Goal: Browse casually: Explore the website without a specific task or goal

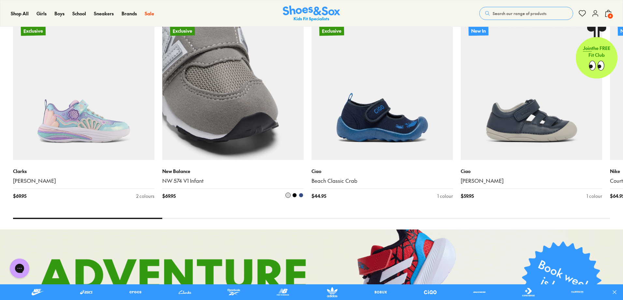
scroll to position [489, 0]
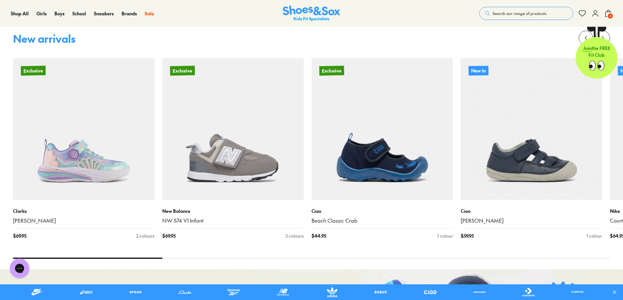
drag, startPoint x: 148, startPoint y: 258, endPoint x: 222, endPoint y: 257, distance: 74.3
click at [218, 258] on div at bounding box center [311, 257] width 597 height 1
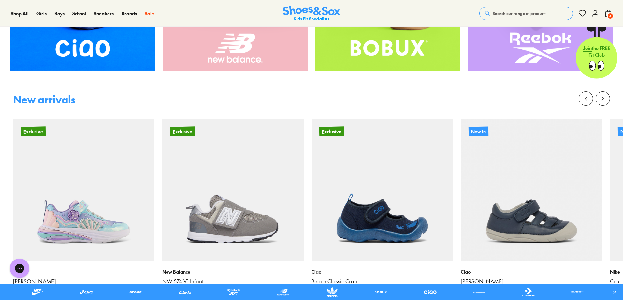
scroll to position [391, 0]
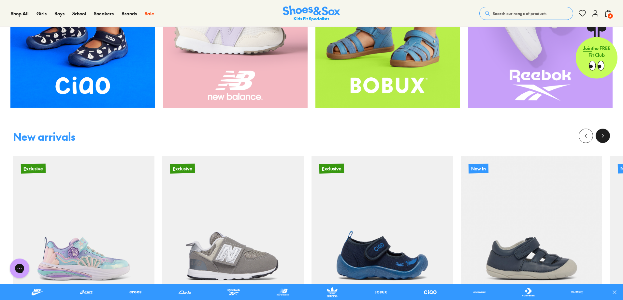
click at [602, 140] on button at bounding box center [603, 135] width 14 height 14
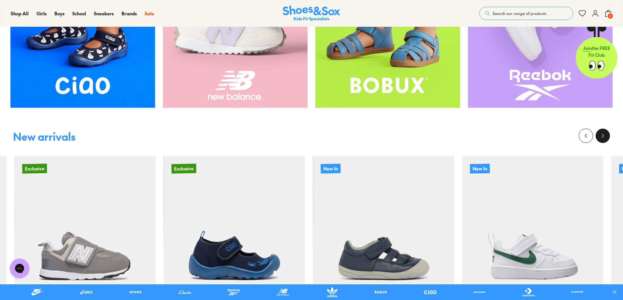
click at [602, 140] on button at bounding box center [603, 135] width 14 height 14
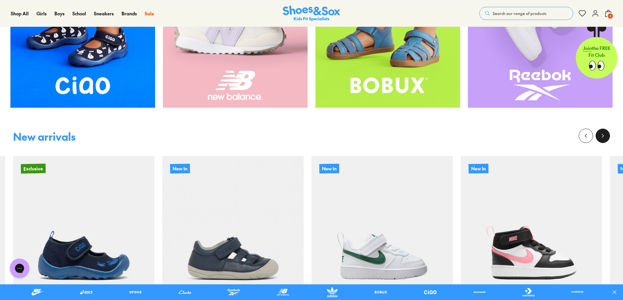
click at [606, 139] on button at bounding box center [603, 135] width 14 height 14
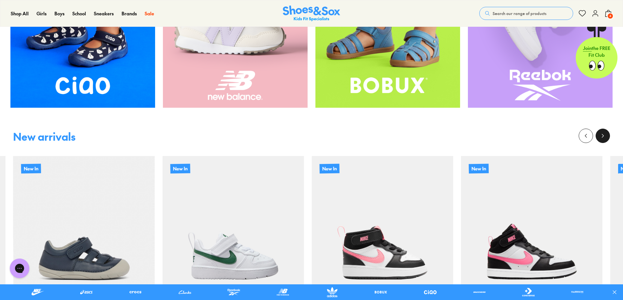
drag, startPoint x: 606, startPoint y: 134, endPoint x: 606, endPoint y: 131, distance: 3.3
click at [606, 132] on button at bounding box center [603, 135] width 14 height 14
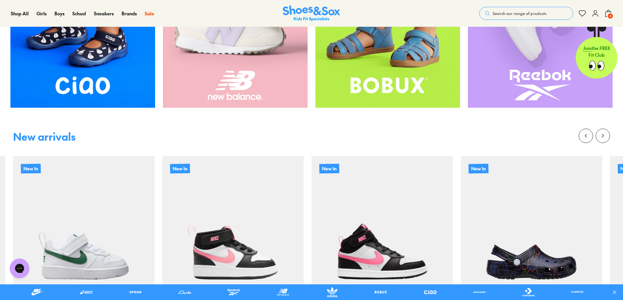
click at [601, 143] on div at bounding box center [311, 141] width 597 height 27
click at [602, 137] on icon at bounding box center [603, 135] width 7 height 7
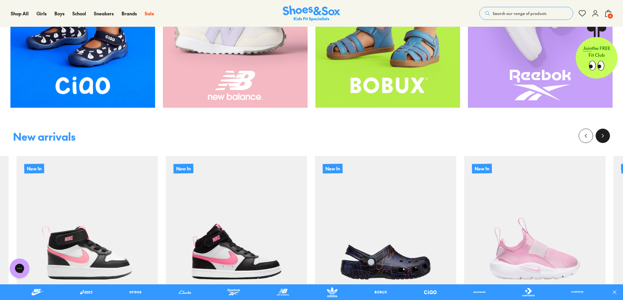
click at [602, 136] on icon at bounding box center [603, 135] width 7 height 7
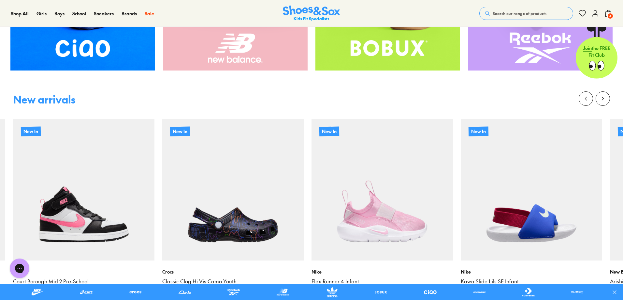
scroll to position [424, 0]
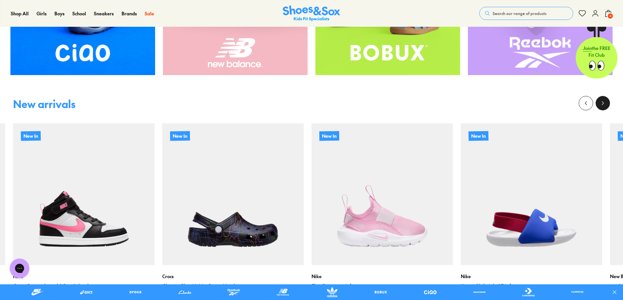
click at [603, 105] on icon at bounding box center [603, 103] width 7 height 7
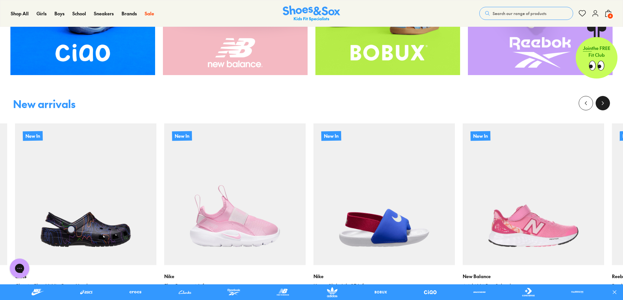
click at [603, 105] on icon at bounding box center [603, 103] width 7 height 7
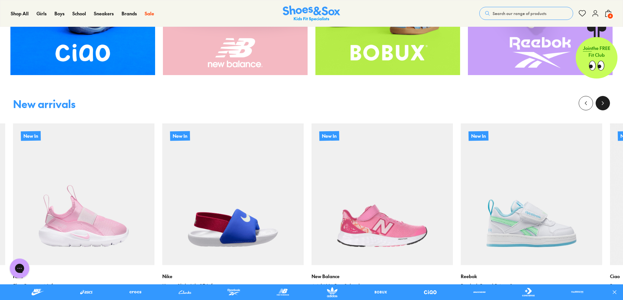
click at [606, 100] on icon at bounding box center [603, 103] width 7 height 7
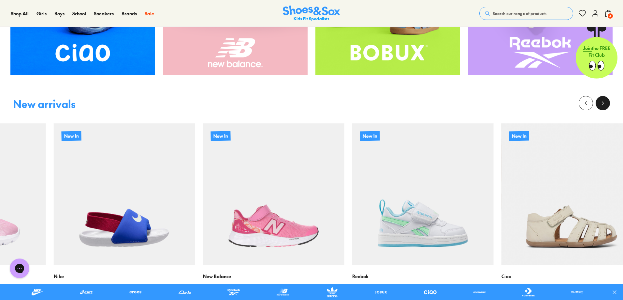
click at [606, 100] on button at bounding box center [603, 103] width 14 height 14
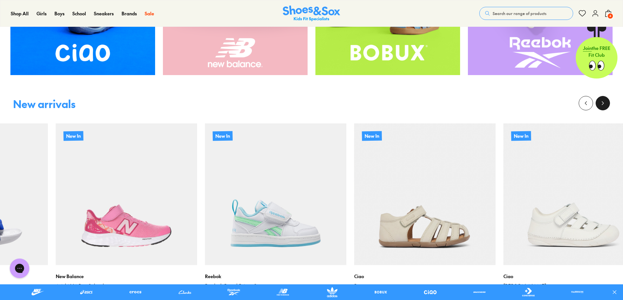
click at [606, 100] on button at bounding box center [603, 103] width 14 height 14
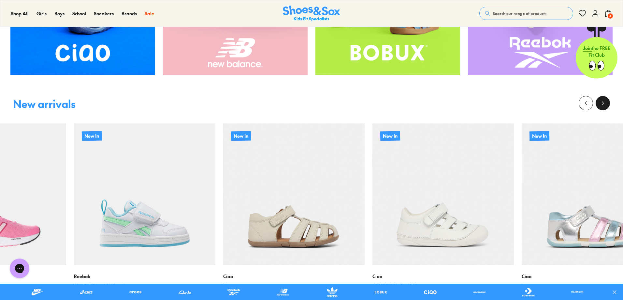
click at [606, 100] on button at bounding box center [603, 103] width 14 height 14
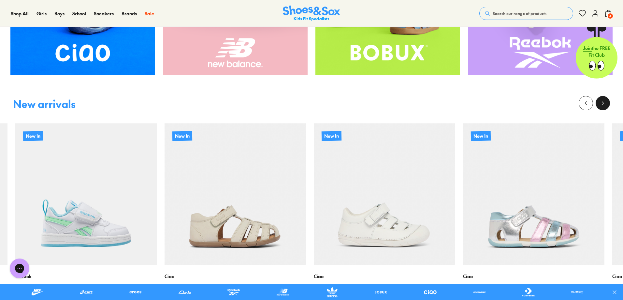
click at [606, 100] on button at bounding box center [603, 103] width 14 height 14
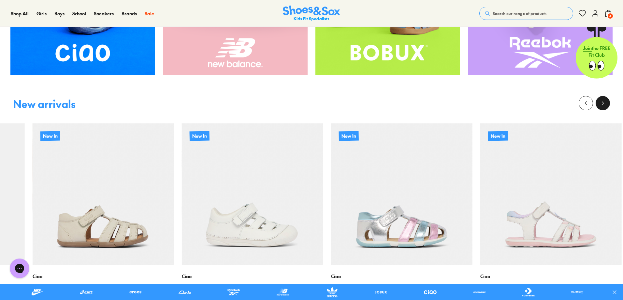
click at [606, 100] on button at bounding box center [603, 103] width 14 height 14
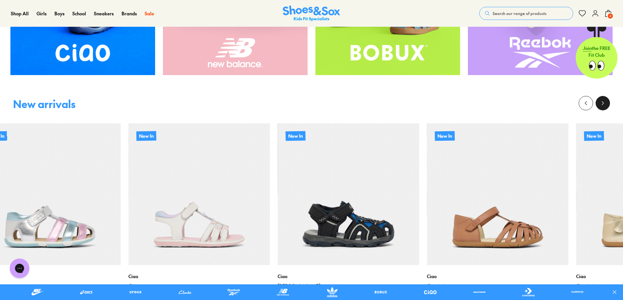
click at [606, 100] on button at bounding box center [603, 103] width 14 height 14
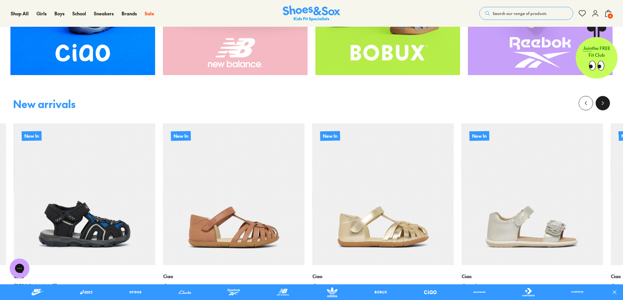
click at [606, 100] on button at bounding box center [603, 103] width 14 height 14
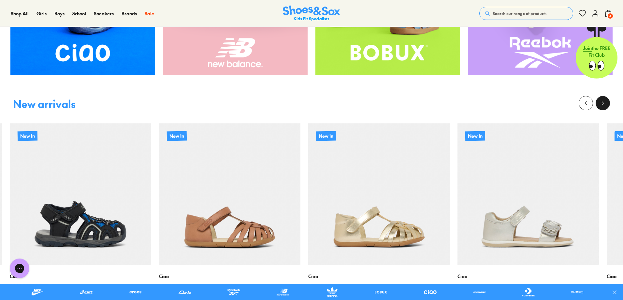
click at [606, 100] on button at bounding box center [603, 103] width 14 height 14
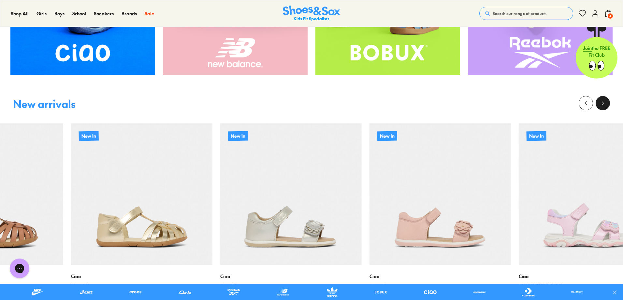
click at [606, 100] on button at bounding box center [603, 103] width 14 height 14
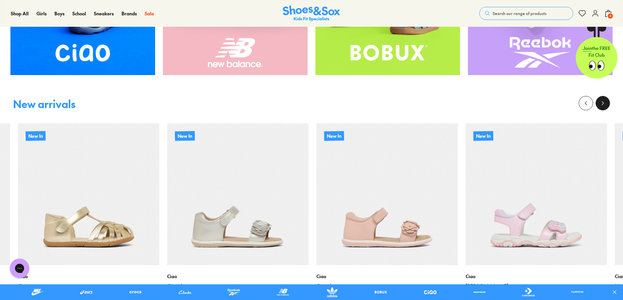
click at [606, 100] on button at bounding box center [603, 103] width 14 height 14
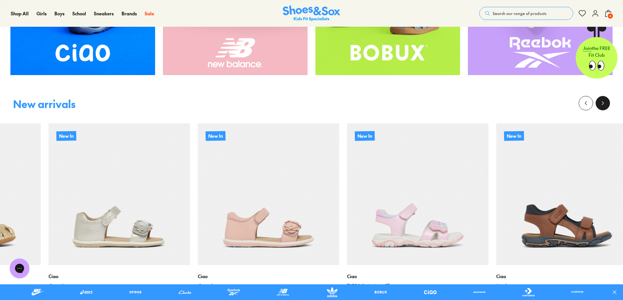
click at [606, 100] on button at bounding box center [603, 103] width 14 height 14
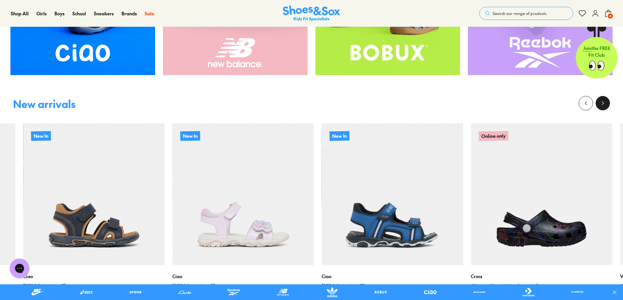
click at [607, 100] on button at bounding box center [603, 103] width 14 height 14
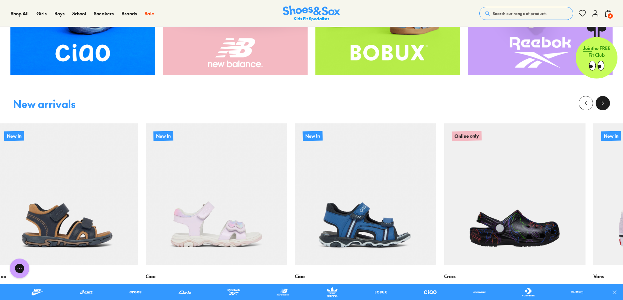
click at [607, 100] on button at bounding box center [603, 103] width 14 height 14
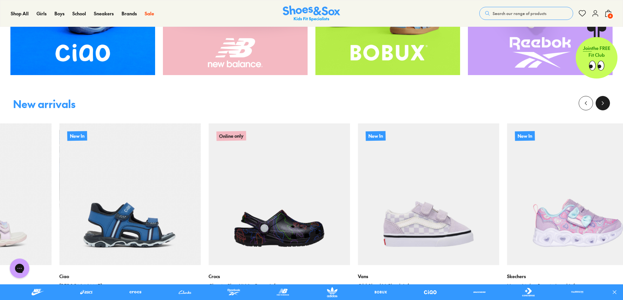
click at [607, 100] on button at bounding box center [603, 103] width 14 height 14
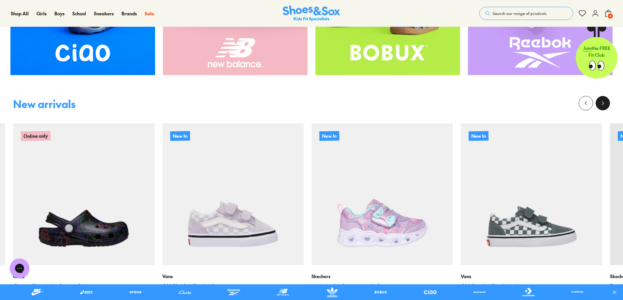
click at [607, 100] on button at bounding box center [603, 103] width 14 height 14
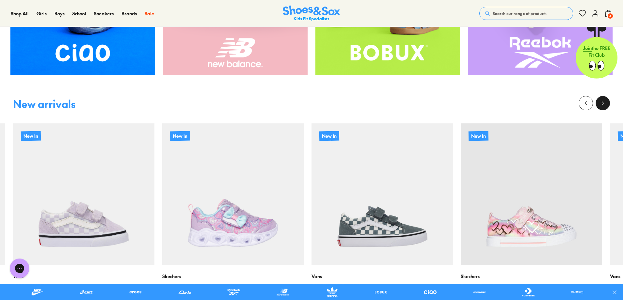
click at [605, 103] on icon at bounding box center [603, 103] width 7 height 7
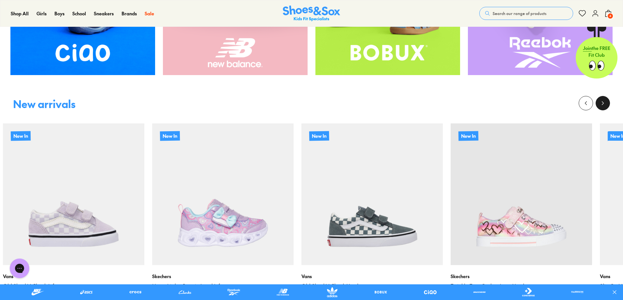
click at [605, 103] on icon at bounding box center [603, 103] width 7 height 7
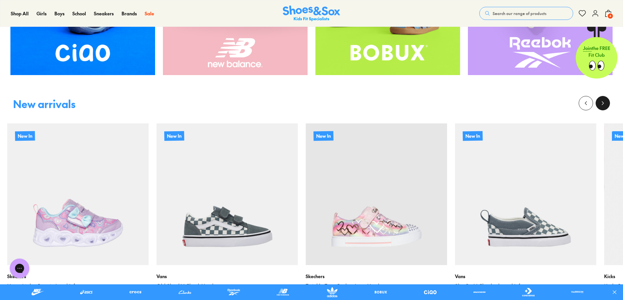
click at [605, 103] on icon at bounding box center [603, 103] width 7 height 7
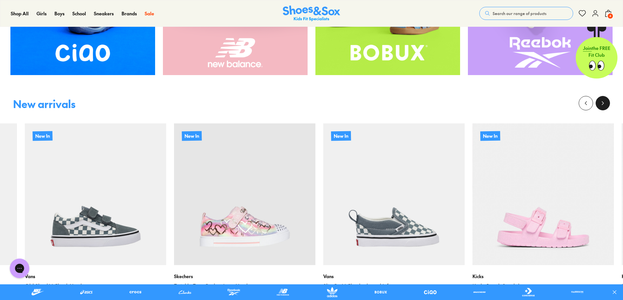
click at [605, 103] on icon at bounding box center [603, 103] width 7 height 7
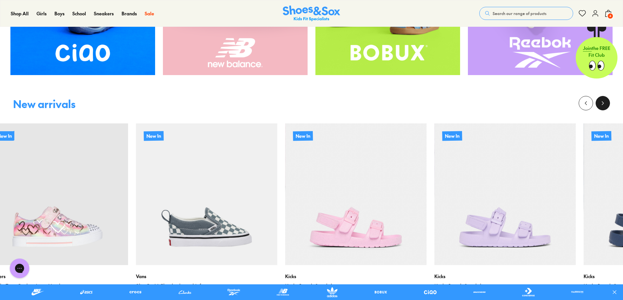
click at [605, 103] on icon at bounding box center [603, 103] width 7 height 7
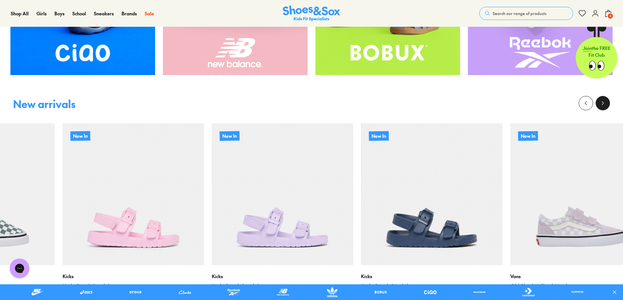
click at [605, 103] on icon at bounding box center [603, 103] width 7 height 7
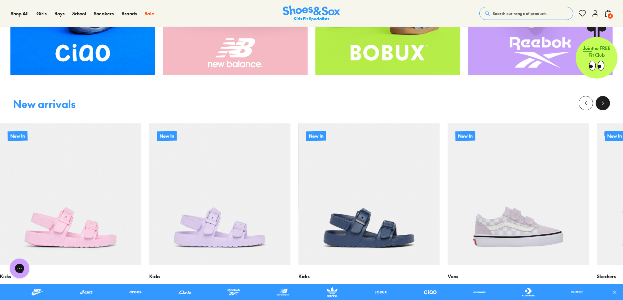
click at [605, 103] on icon at bounding box center [603, 103] width 7 height 7
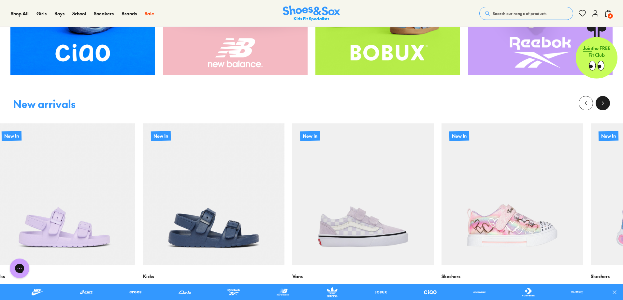
click at [605, 103] on icon at bounding box center [603, 103] width 7 height 7
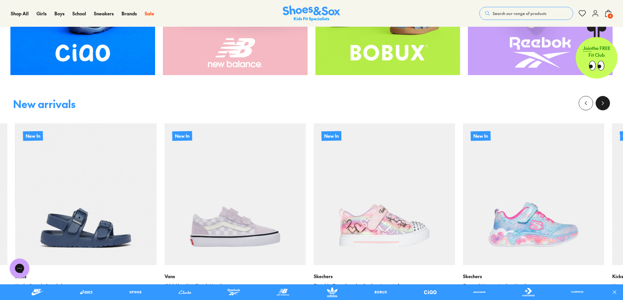
click at [605, 103] on icon at bounding box center [603, 103] width 7 height 7
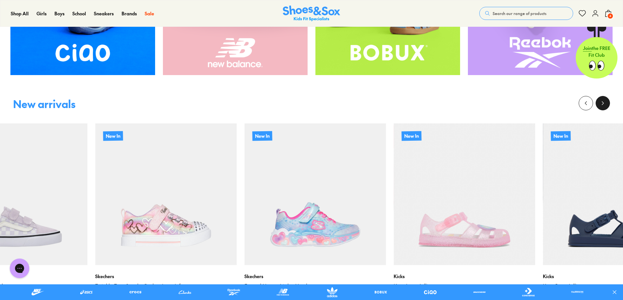
click at [605, 103] on icon at bounding box center [603, 103] width 7 height 7
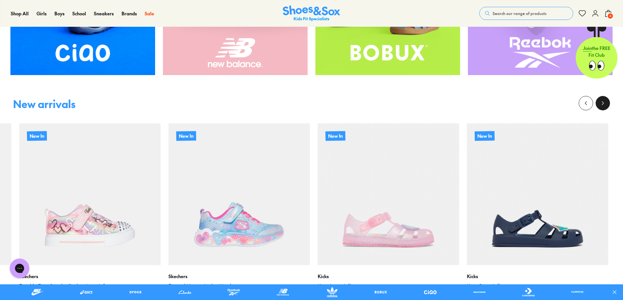
click at [605, 103] on icon at bounding box center [603, 103] width 7 height 7
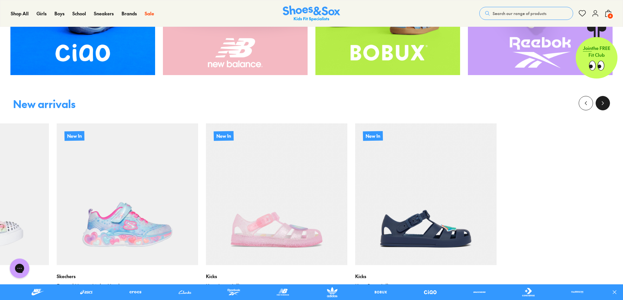
click at [605, 103] on icon at bounding box center [603, 103] width 7 height 7
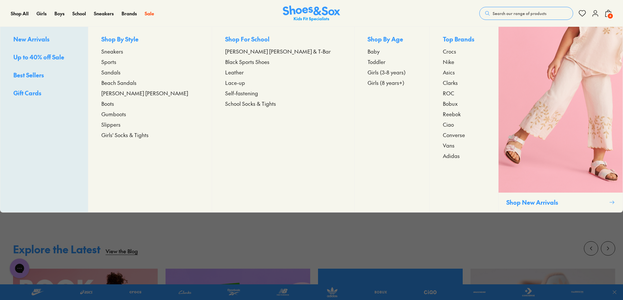
scroll to position [0, 0]
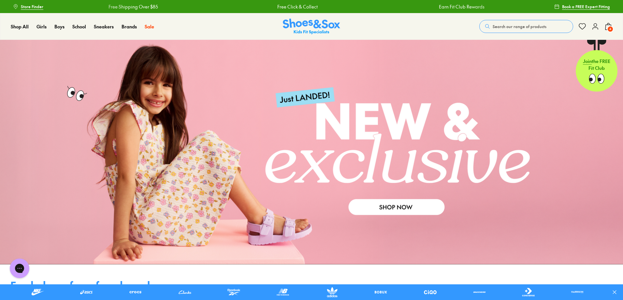
click at [319, 34] on img at bounding box center [311, 27] width 57 height 16
